Goal: Task Accomplishment & Management: Manage account settings

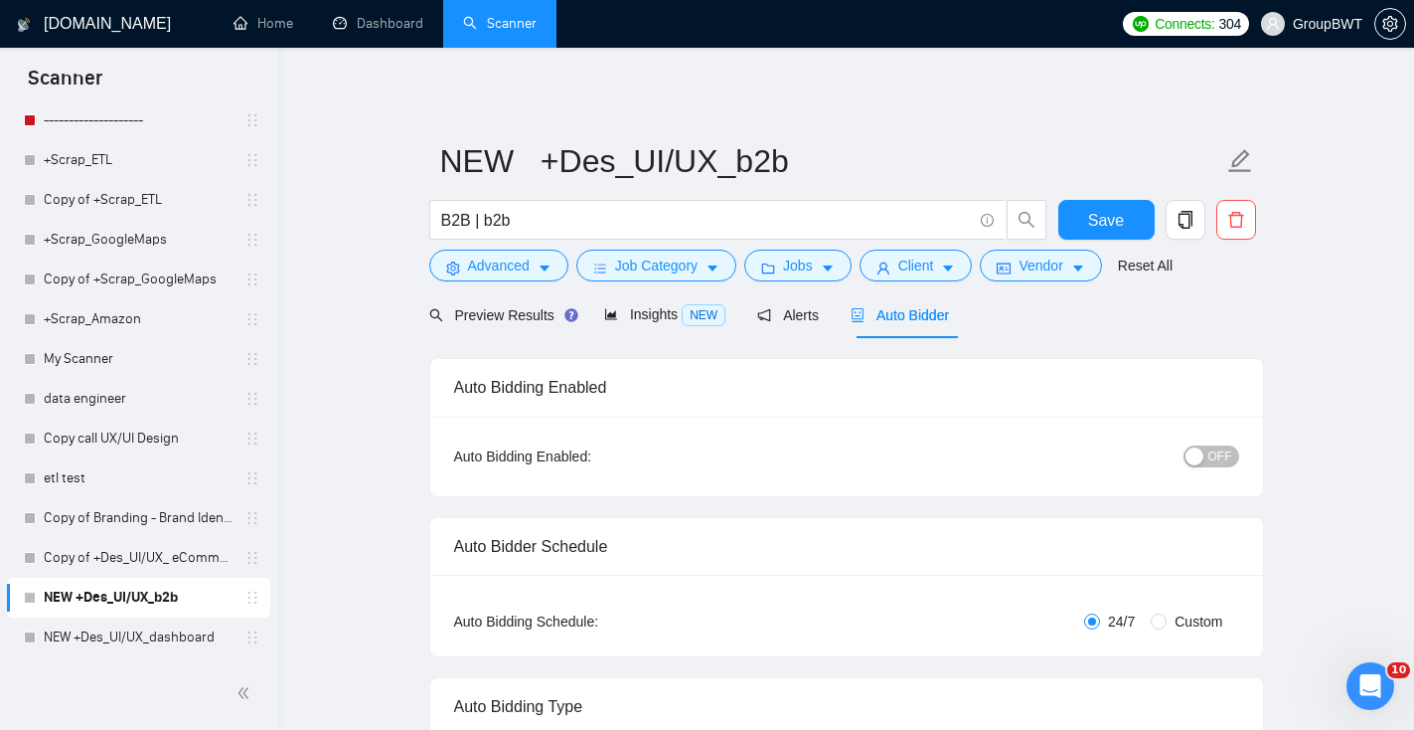
click at [1218, 456] on span "OFF" at bounding box center [1221, 456] width 24 height 22
click at [1094, 215] on span "Save" at bounding box center [1106, 220] width 36 height 25
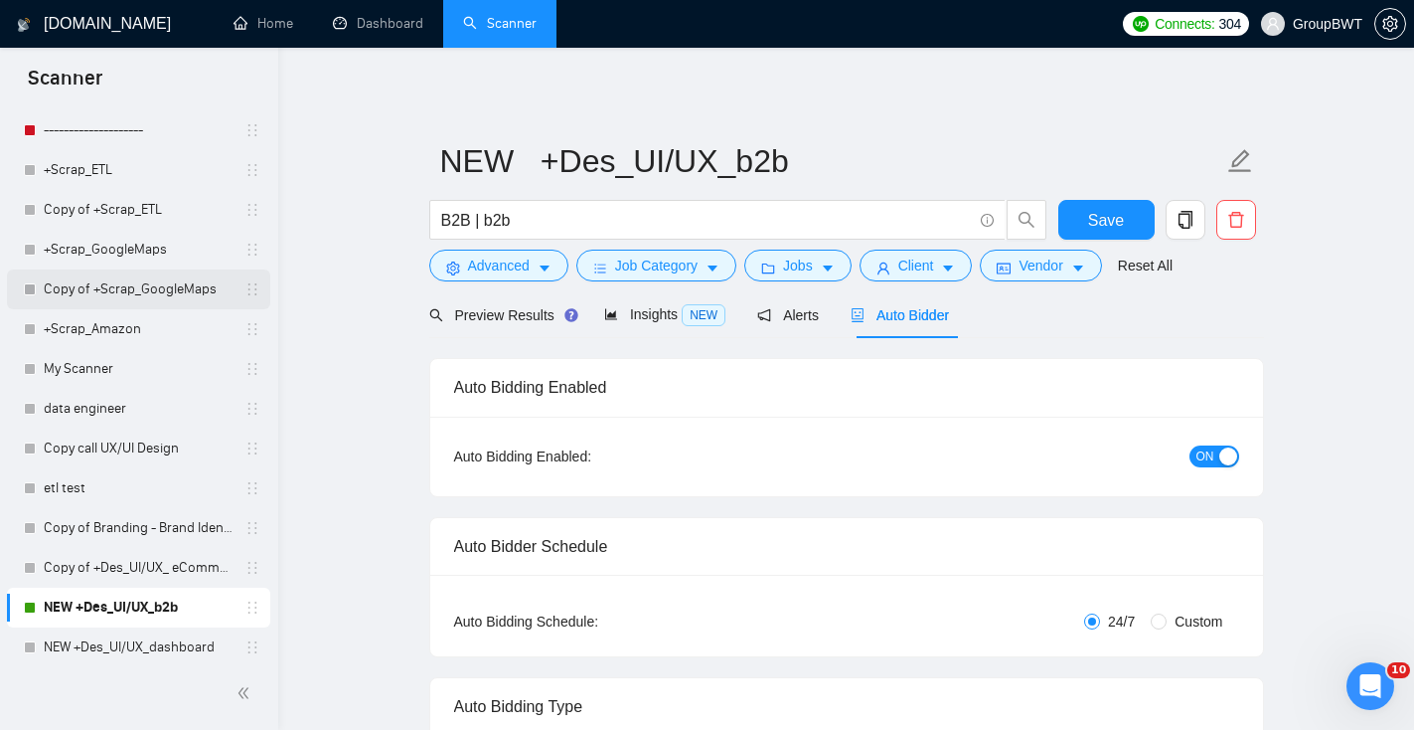
scroll to position [2833, 0]
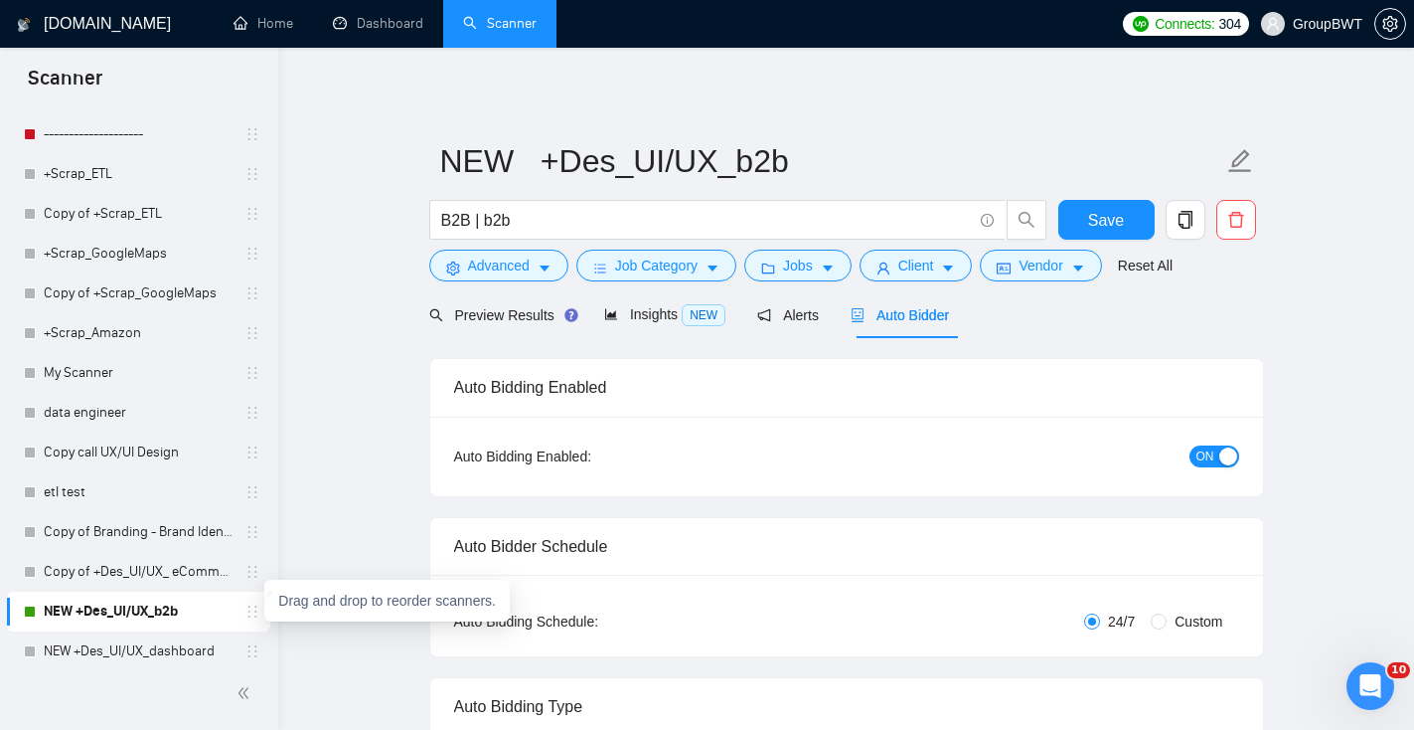
click at [248, 612] on icon "holder" at bounding box center [253, 611] width 16 height 16
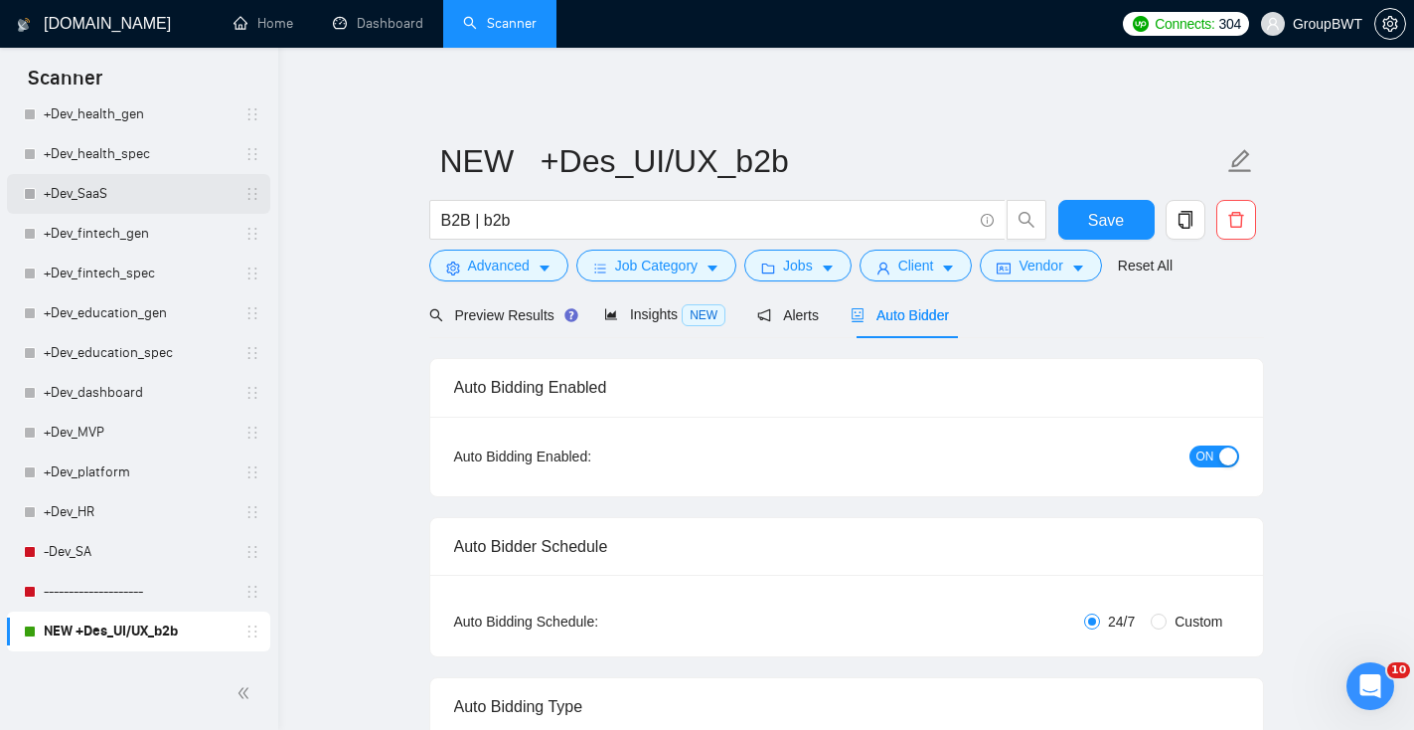
scroll to position [2377, 0]
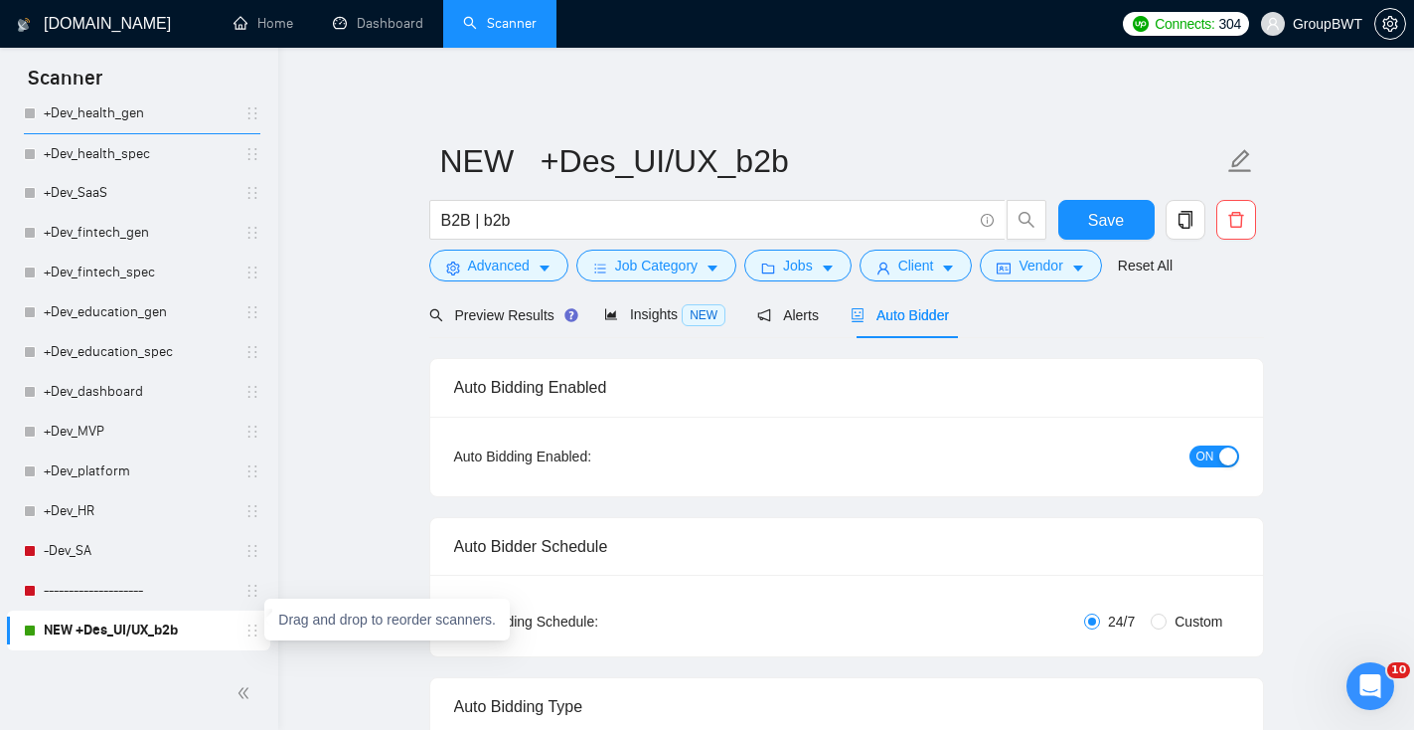
drag, startPoint x: 248, startPoint y: 630, endPoint x: 244, endPoint y: 172, distance: 458.3
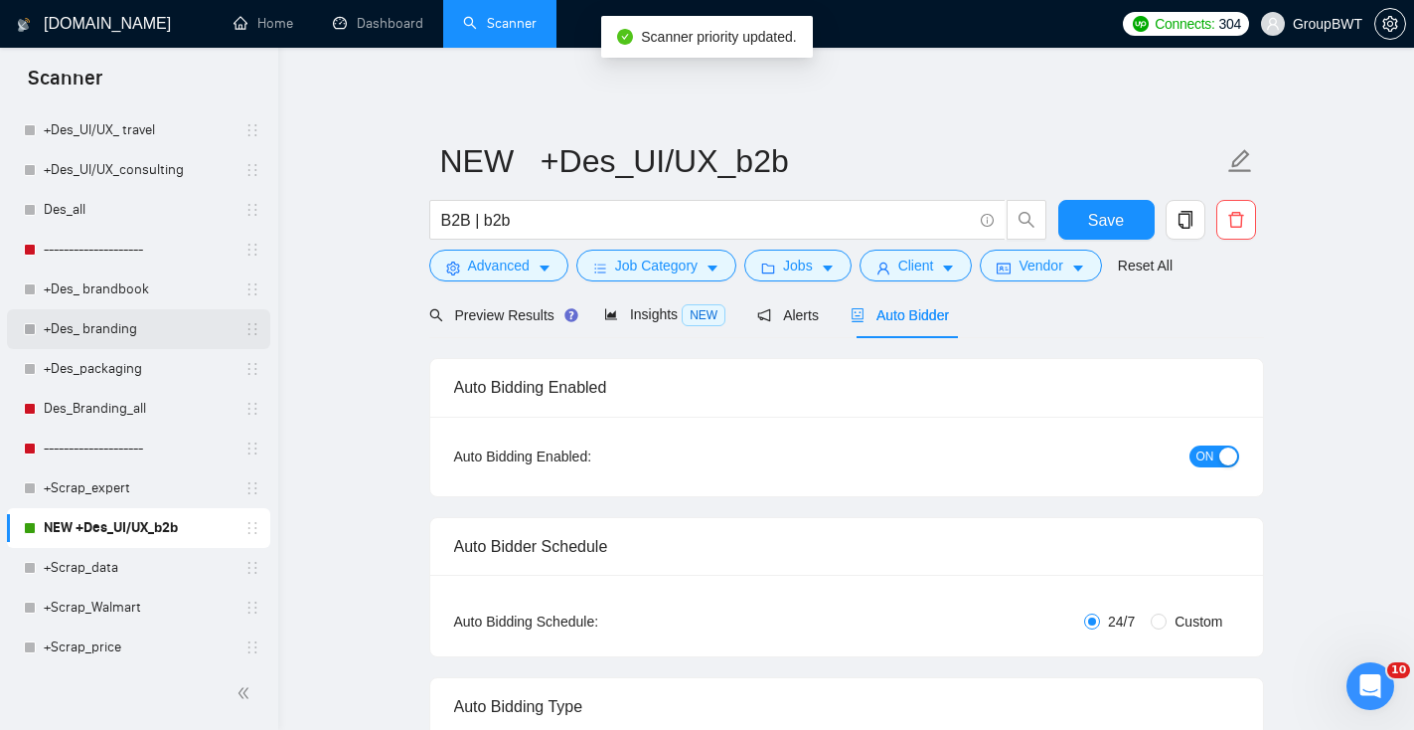
scroll to position [1597, 0]
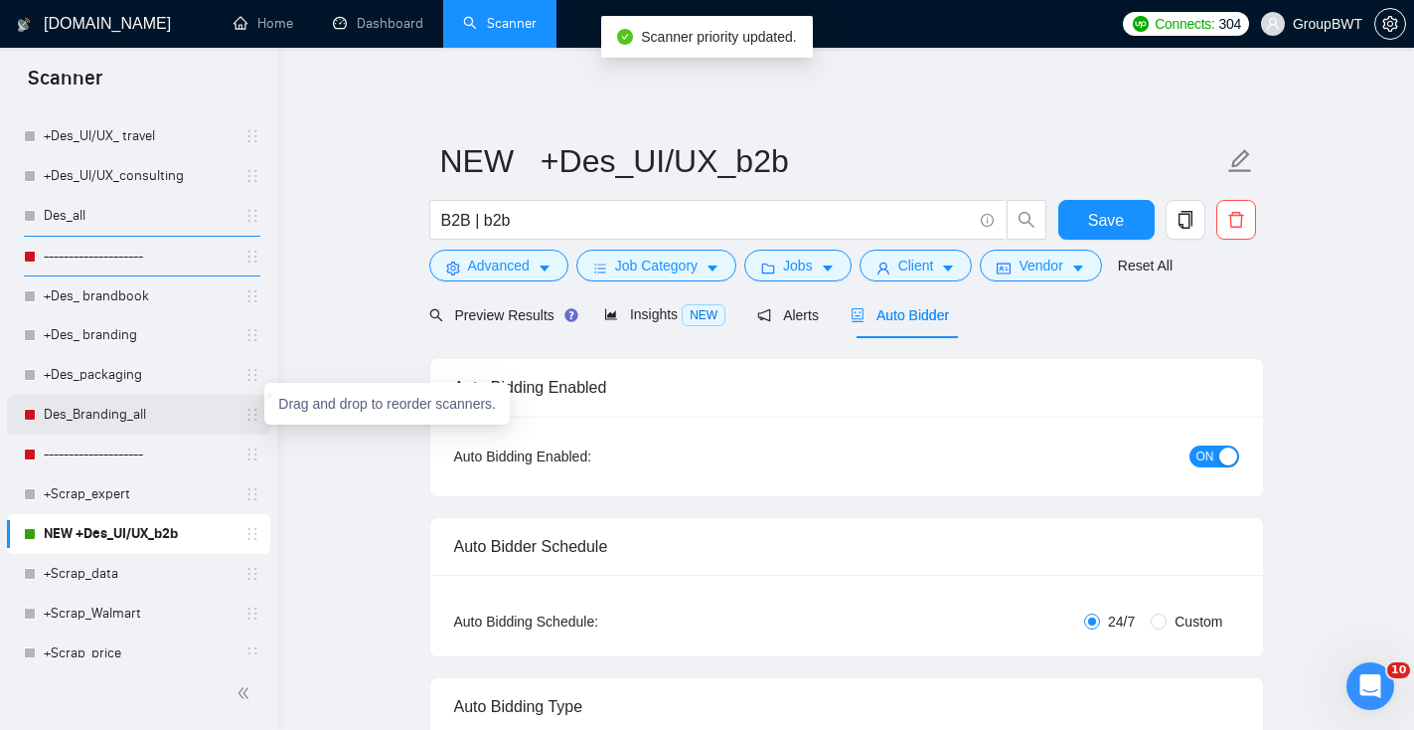
drag, startPoint x: 248, startPoint y: 537, endPoint x: 248, endPoint y: 411, distance: 126.2
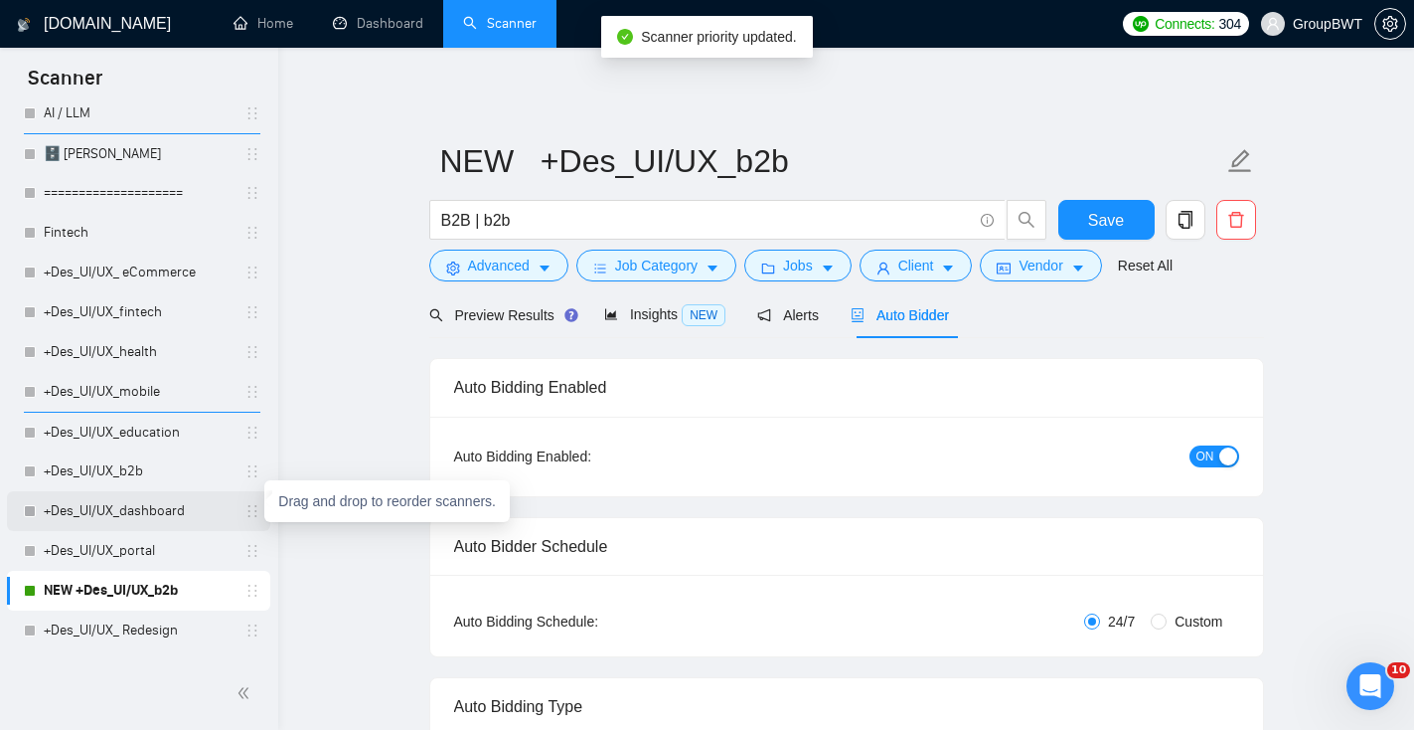
scroll to position [706, 0]
drag, startPoint x: 251, startPoint y: 588, endPoint x: 248, endPoint y: 505, distance: 83.6
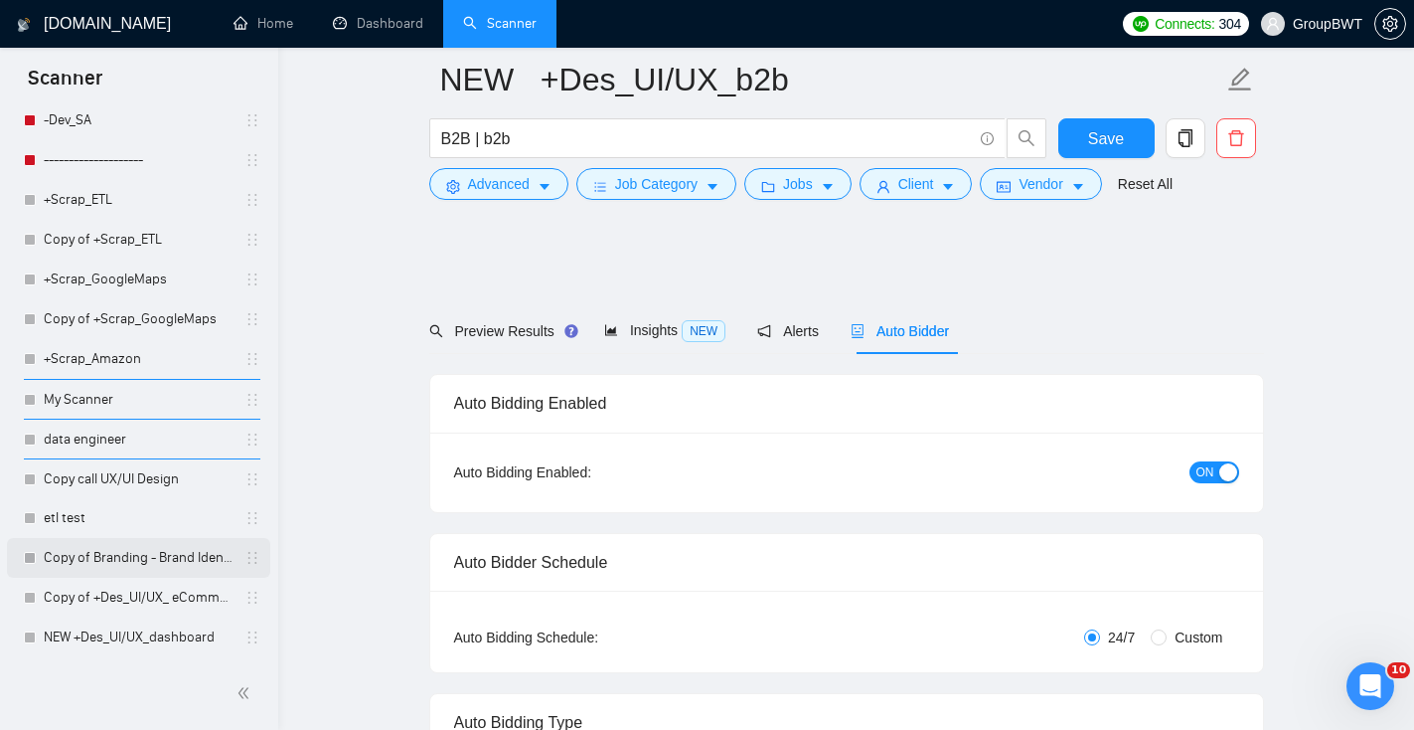
scroll to position [2320, 0]
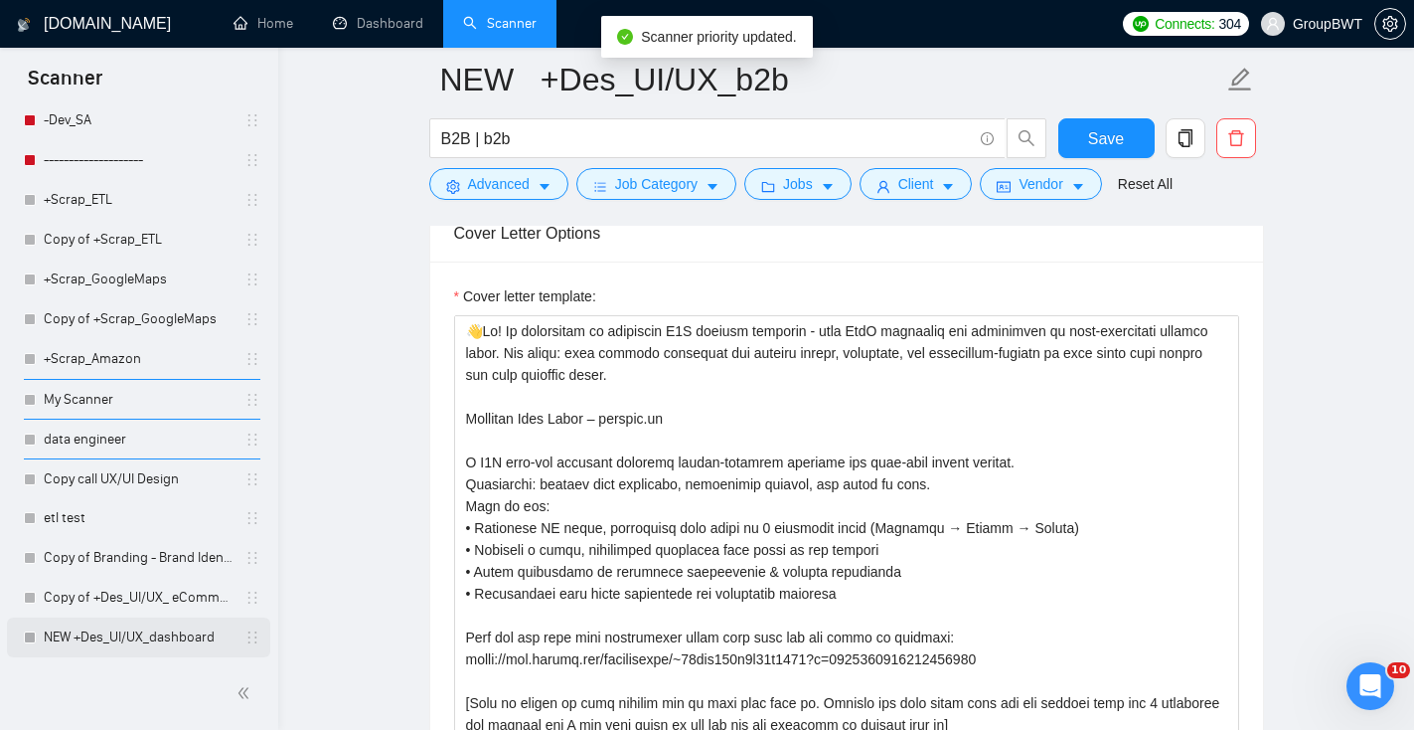
click at [161, 641] on link "NEW +Des_UI/UX_dashboard" at bounding box center [138, 637] width 189 height 40
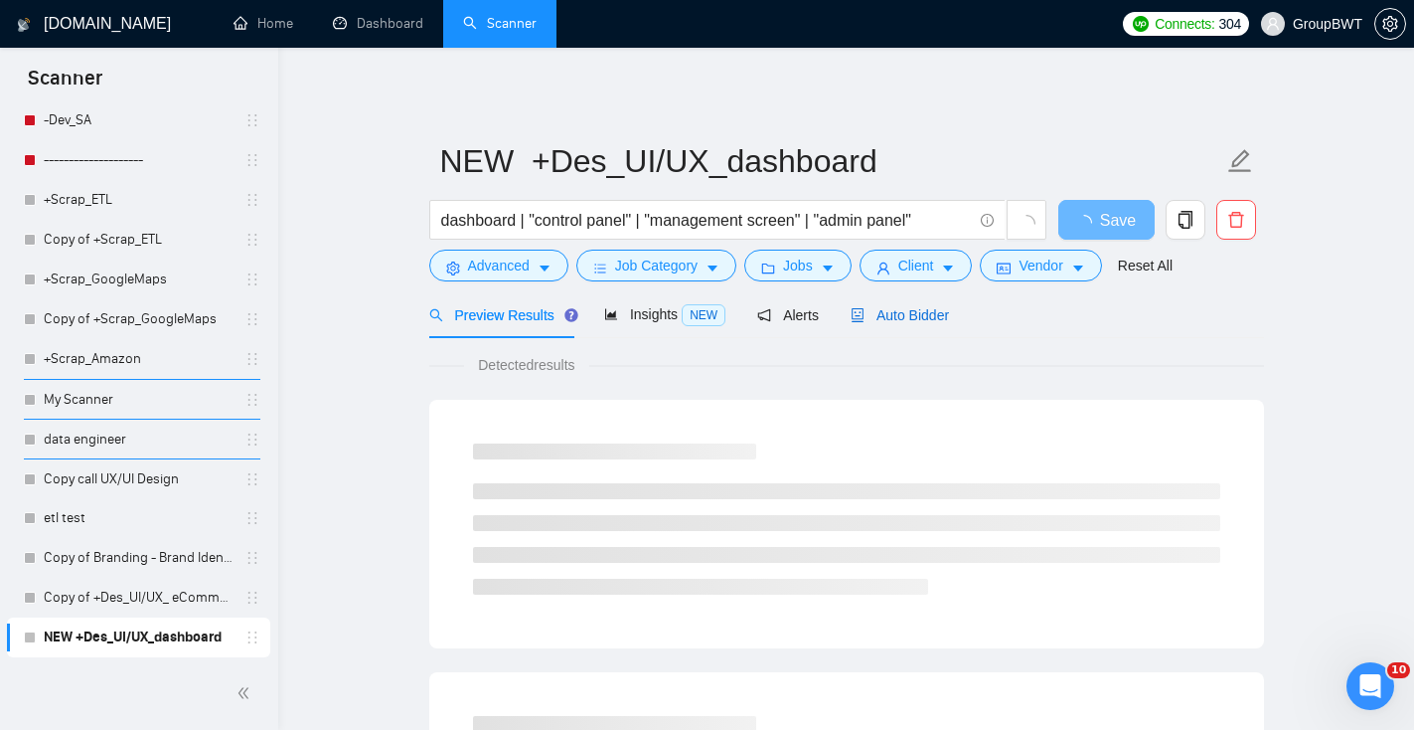
click at [895, 320] on span "Auto Bidder" at bounding box center [900, 315] width 98 height 16
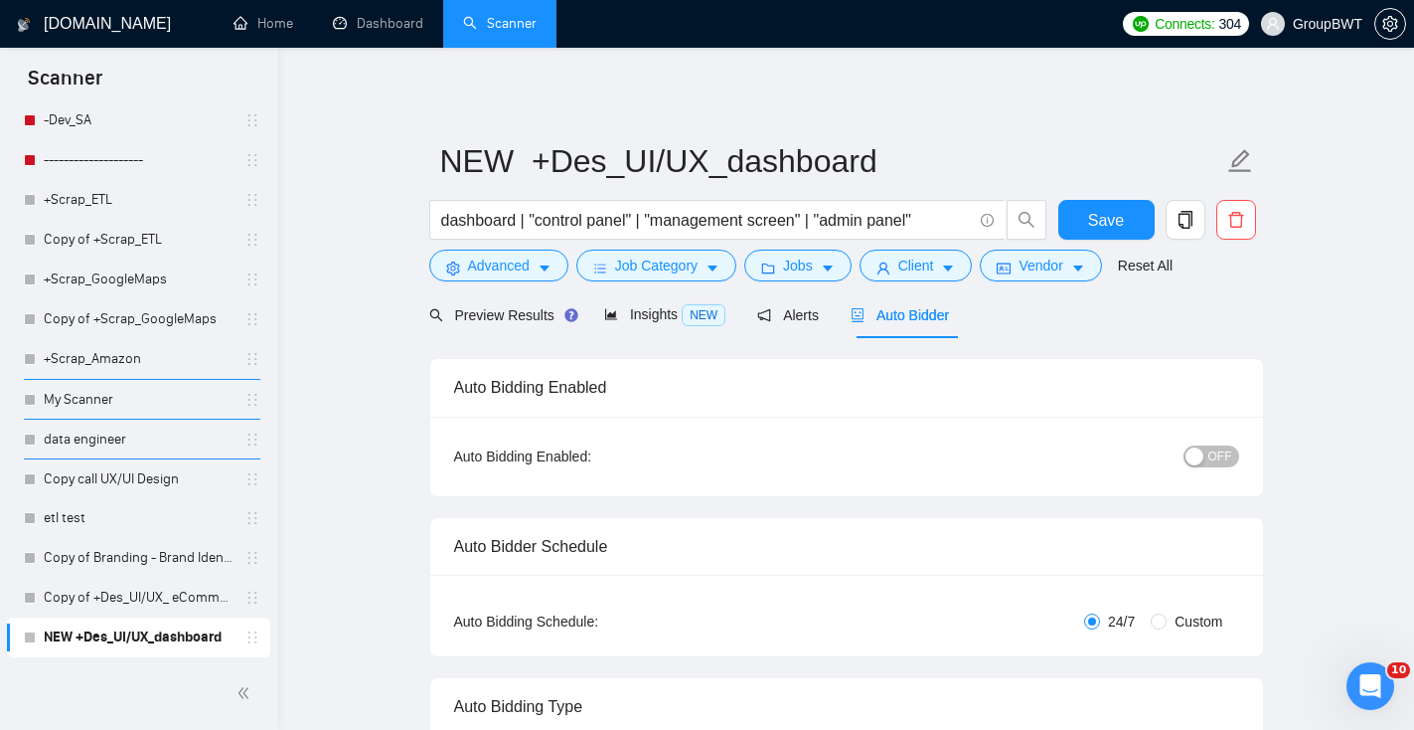
click at [1224, 454] on span "OFF" at bounding box center [1221, 456] width 24 height 22
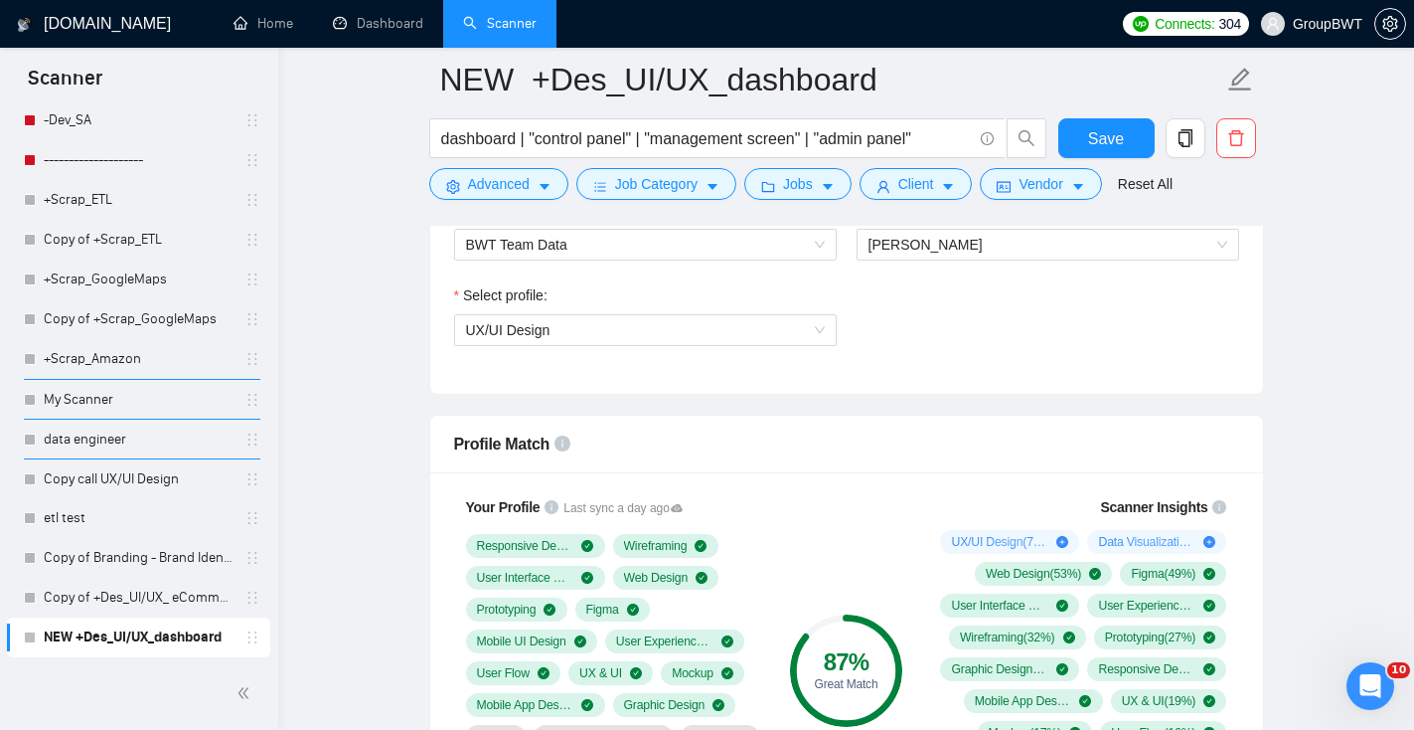
scroll to position [1039, 0]
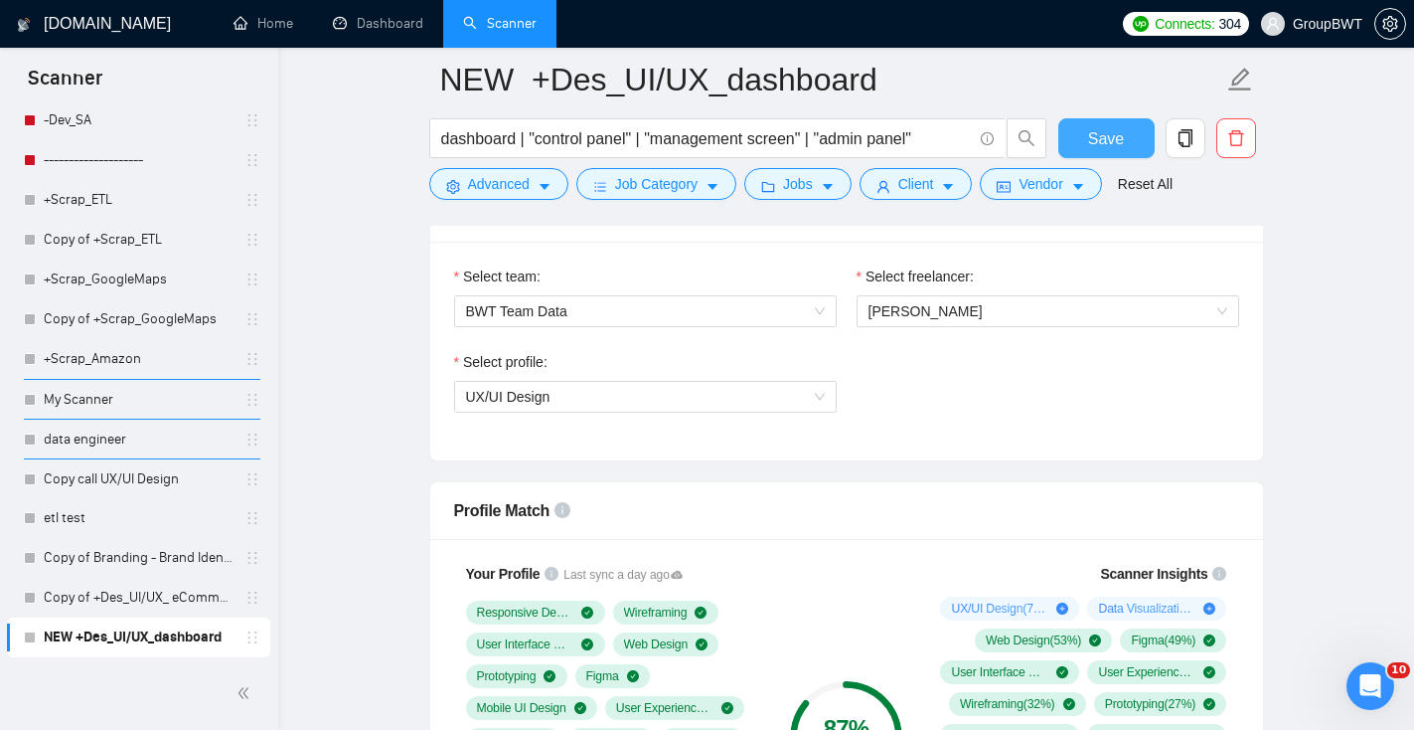
click at [1105, 145] on span "Save" at bounding box center [1106, 138] width 36 height 25
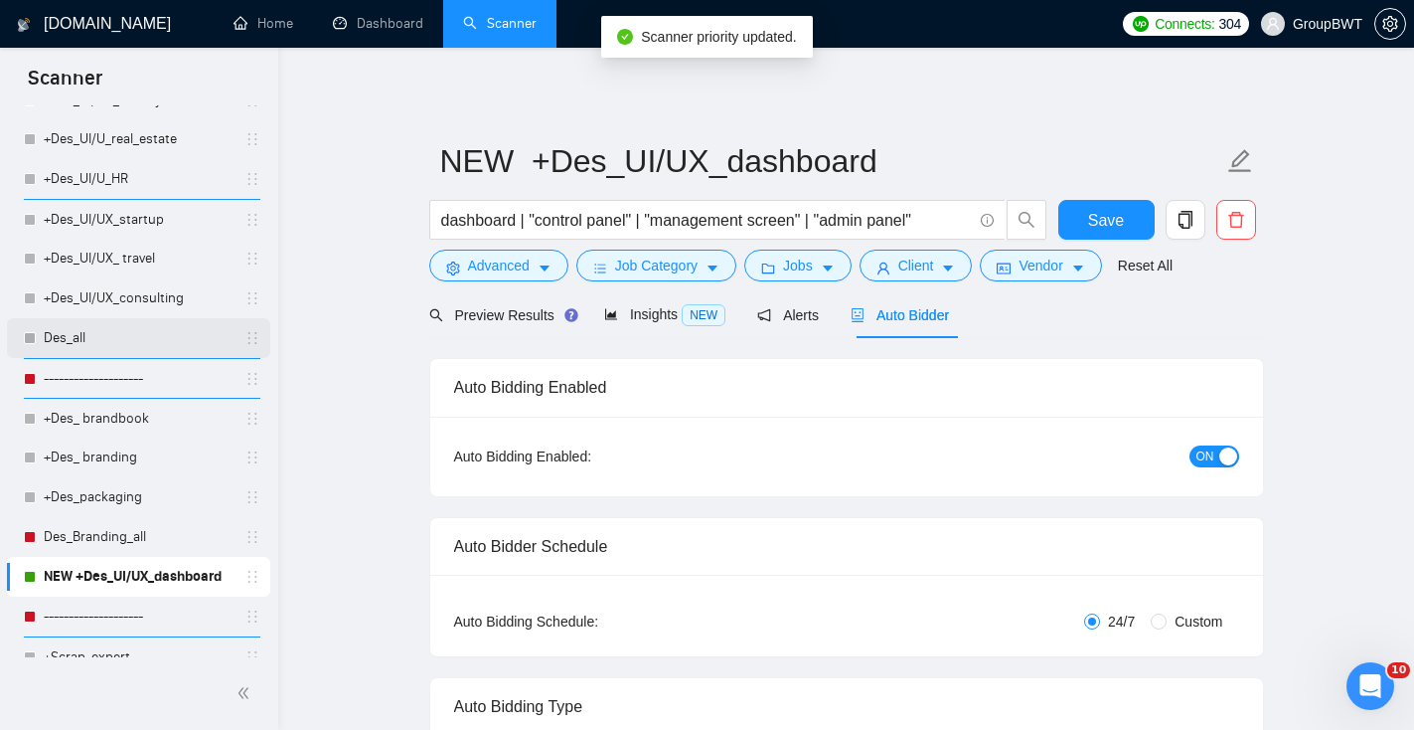
scroll to position [1513, 0]
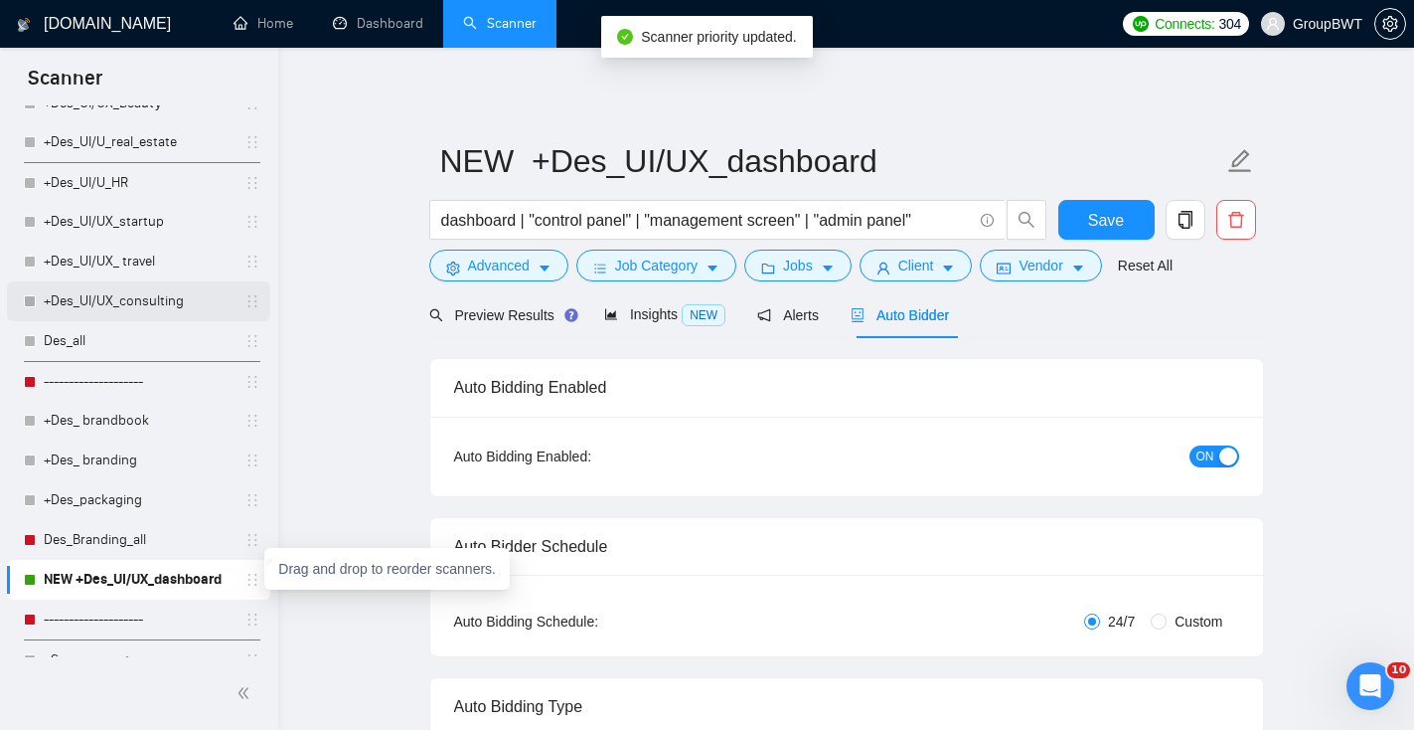
drag, startPoint x: 251, startPoint y: 580, endPoint x: 232, endPoint y: 287, distance: 292.9
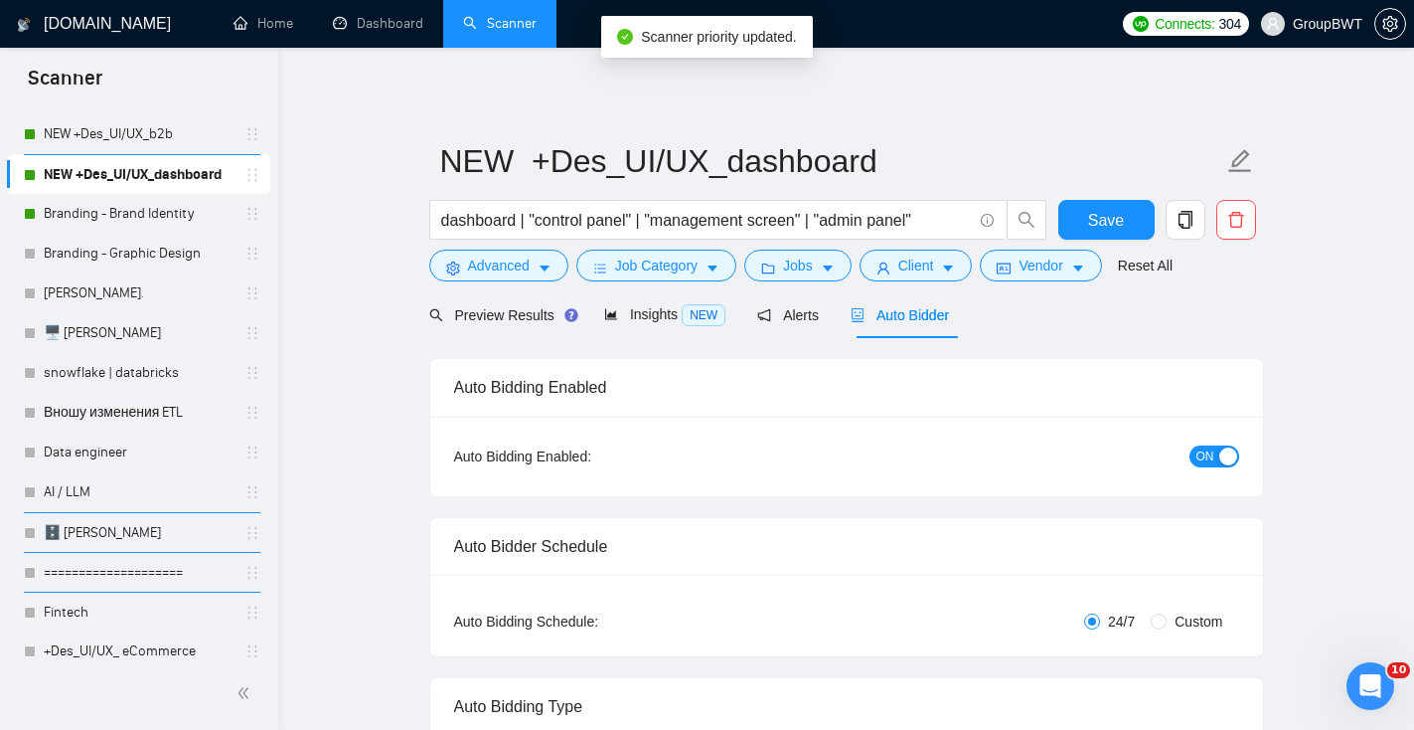
scroll to position [496, 0]
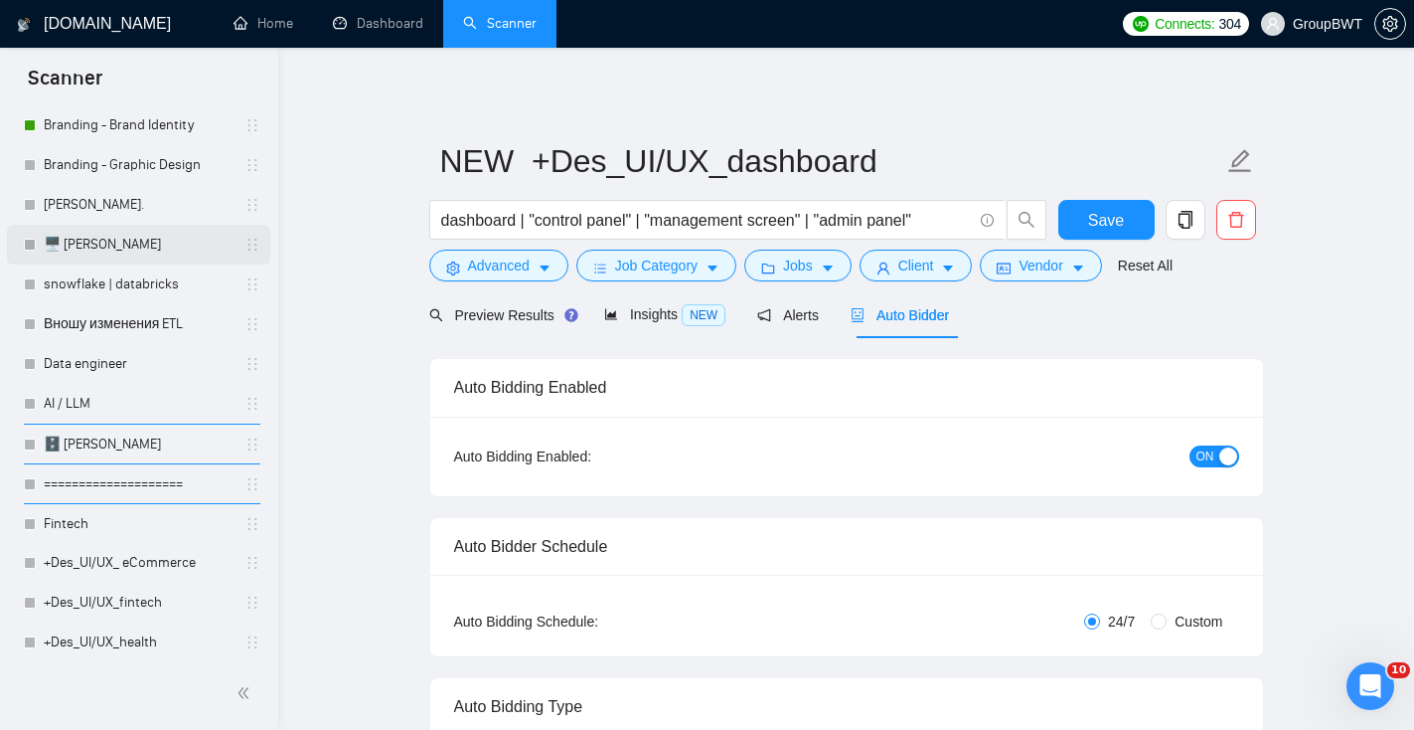
drag, startPoint x: 248, startPoint y: 595, endPoint x: 76, endPoint y: 261, distance: 375.7
